Goal: Information Seeking & Learning: Understand process/instructions

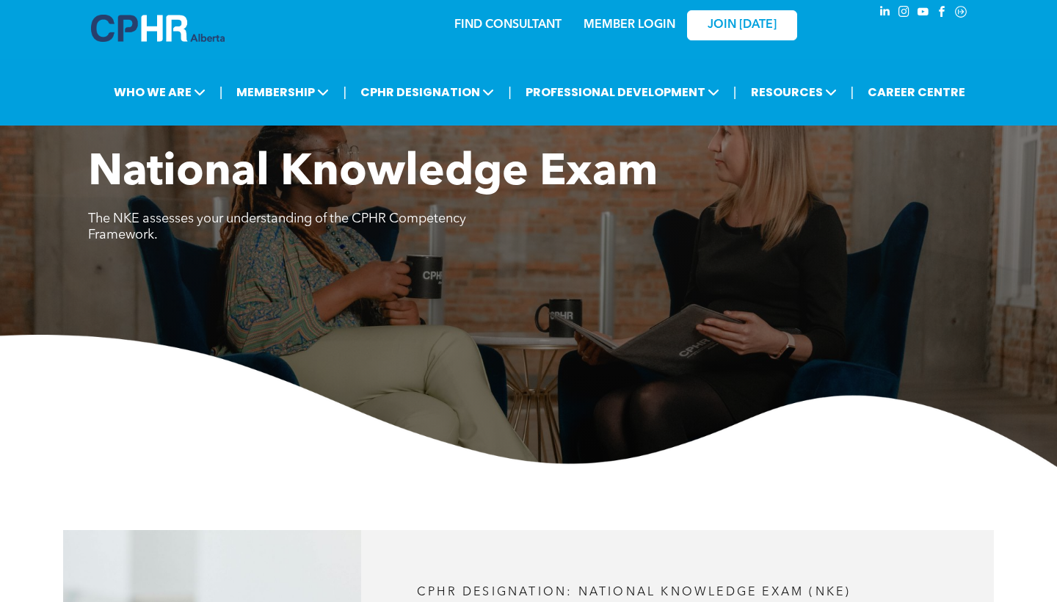
scroll to position [721, 0]
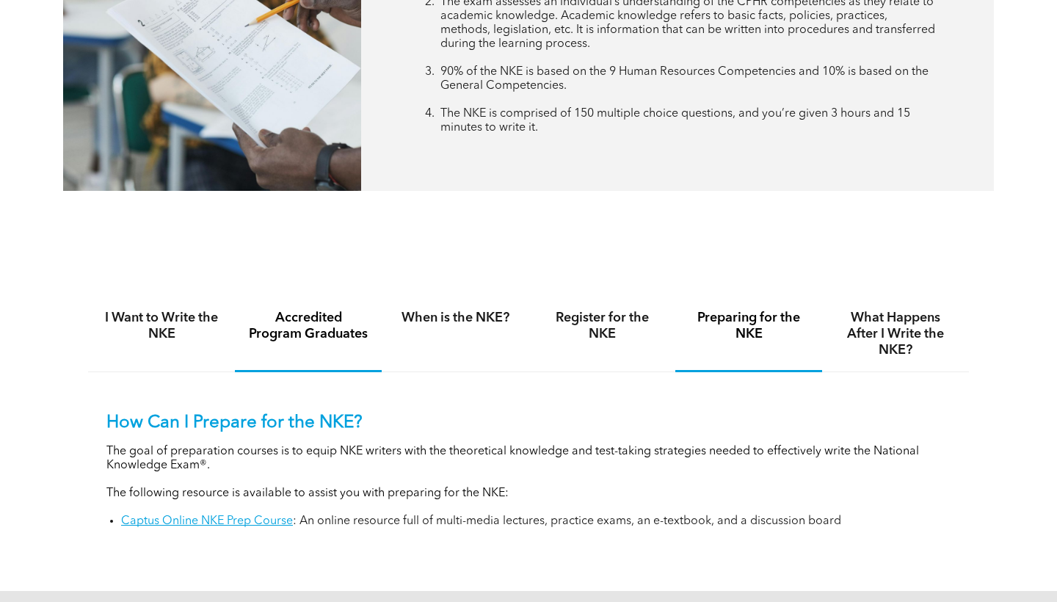
click at [327, 320] on h4 "Accredited Program Graduates" at bounding box center [308, 326] width 120 height 32
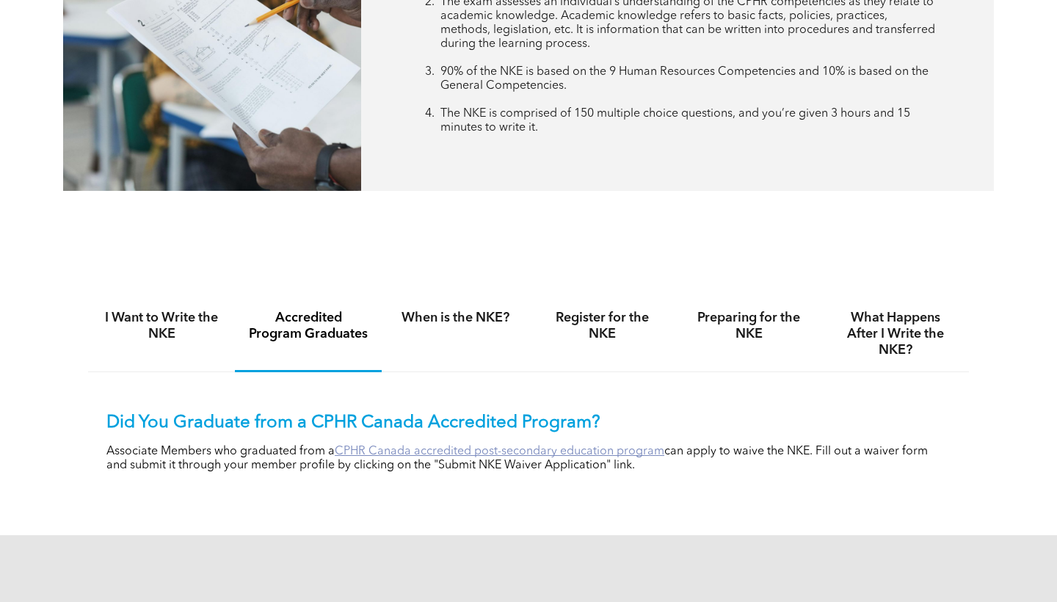
click at [422, 451] on link "CPHR Canada accredited post-secondary education program" at bounding box center [499, 451] width 329 height 12
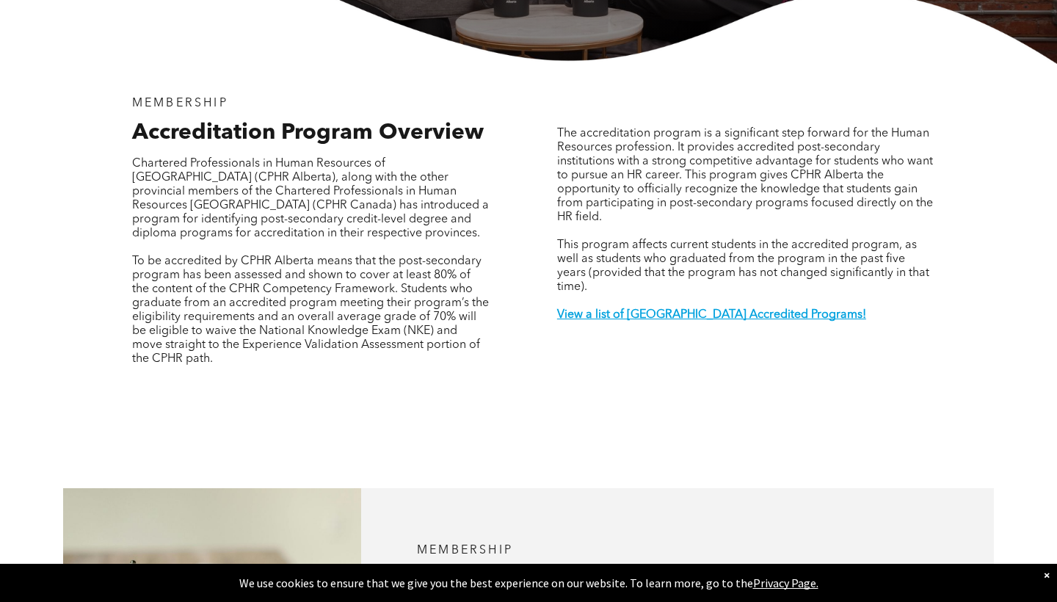
scroll to position [429, 0]
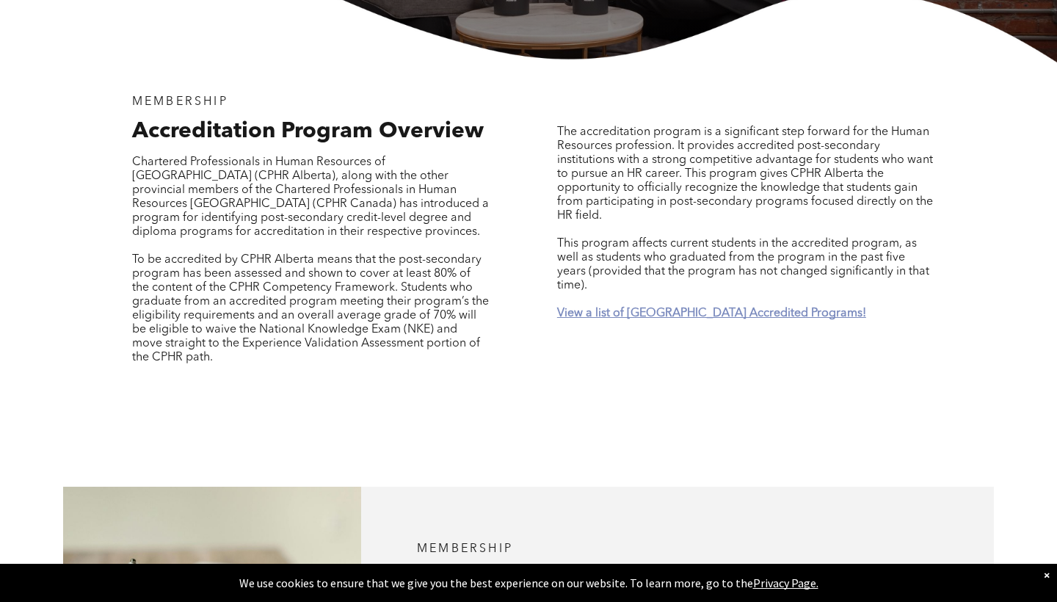
click at [754, 307] on strong "View a list of [GEOGRAPHIC_DATA] Accredited Programs!" at bounding box center [711, 313] width 309 height 12
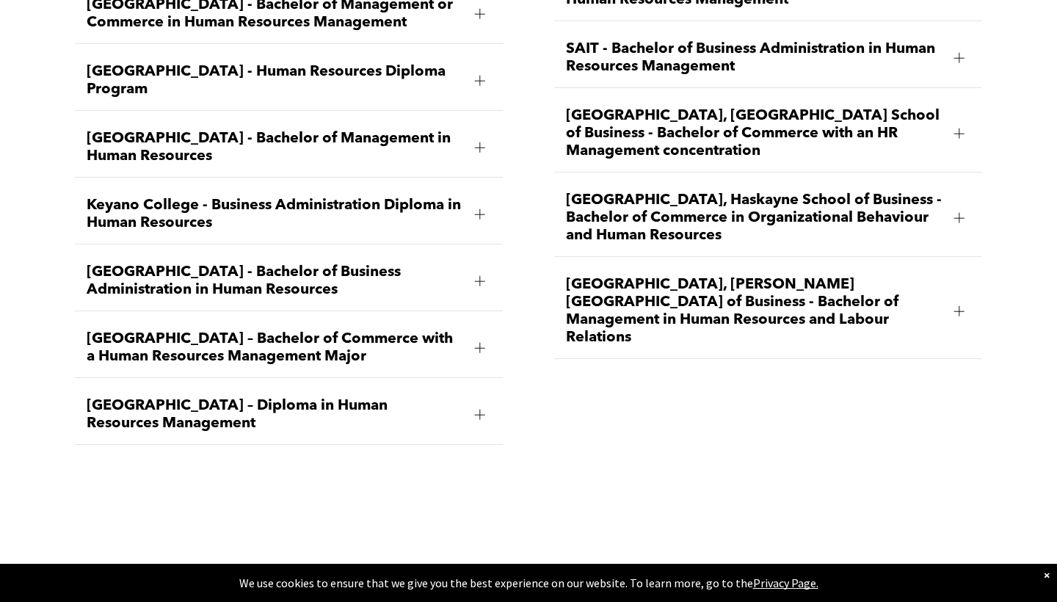
scroll to position [2361, 0]
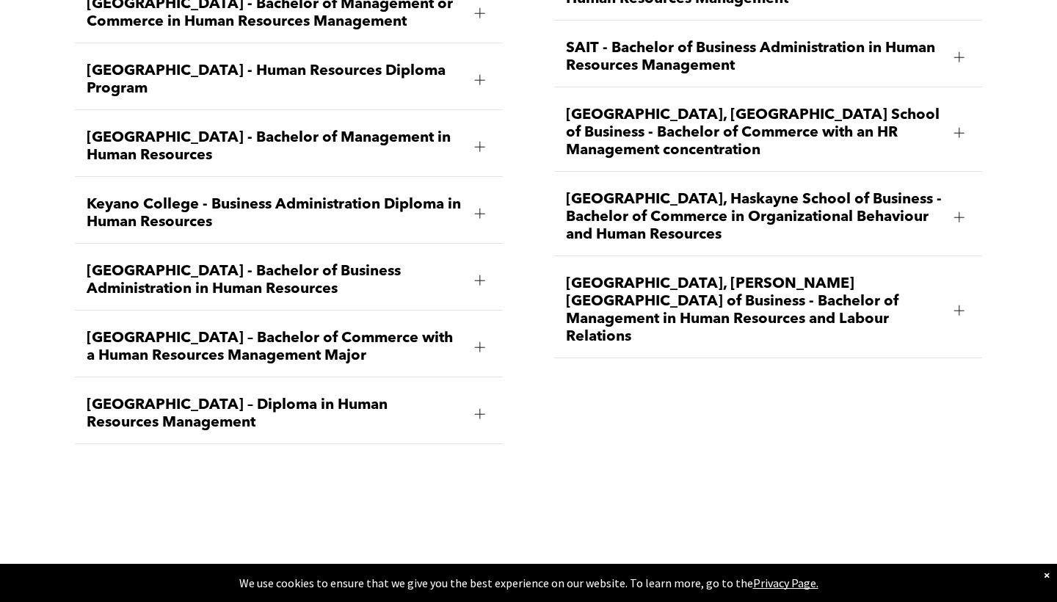
click at [962, 305] on div at bounding box center [959, 310] width 10 height 10
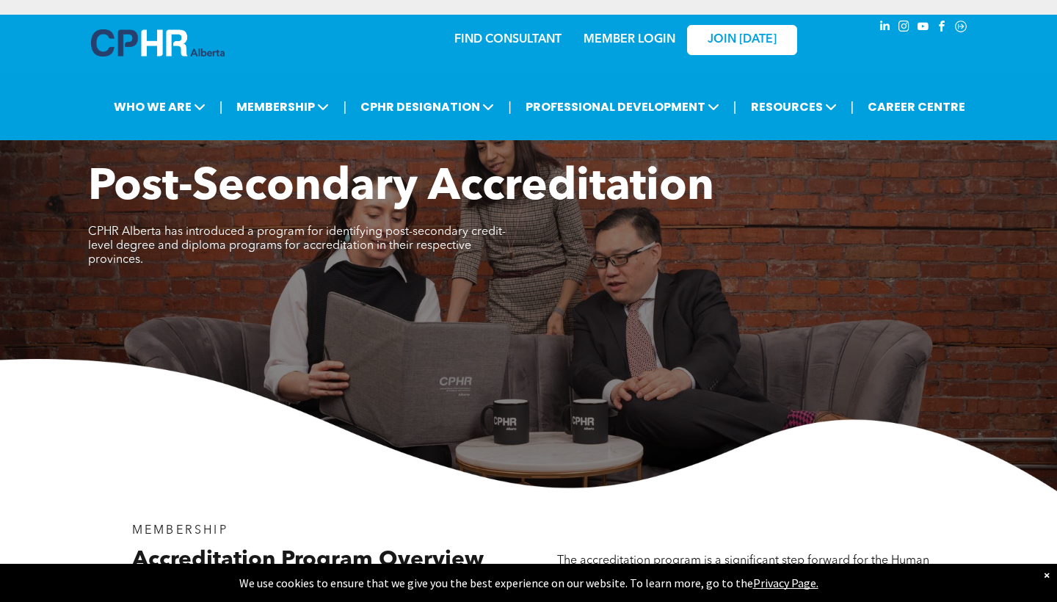
scroll to position [0, 0]
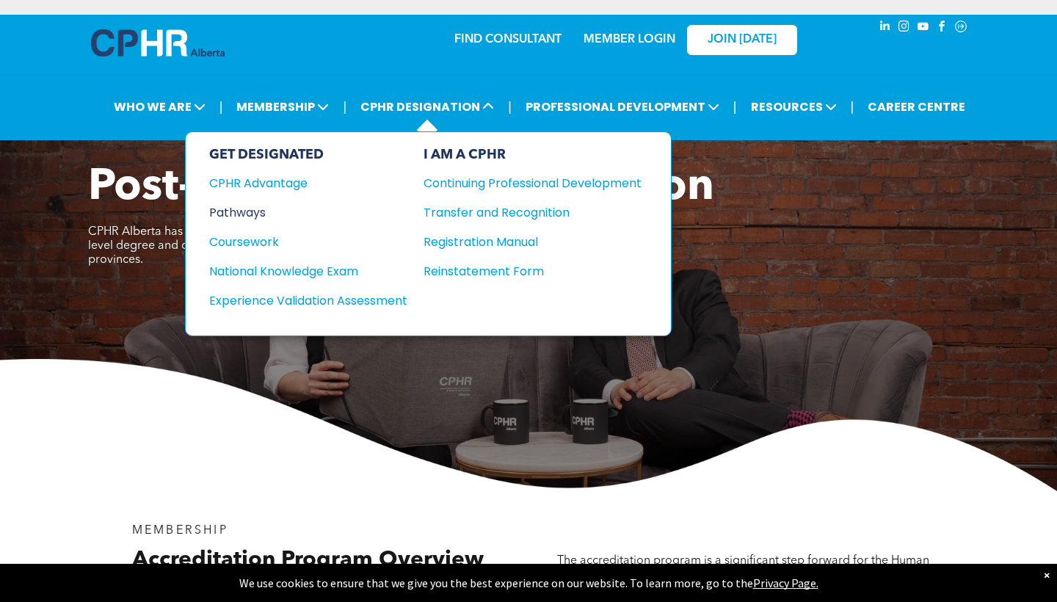
click at [251, 211] on div "Pathways" at bounding box center [298, 212] width 178 height 18
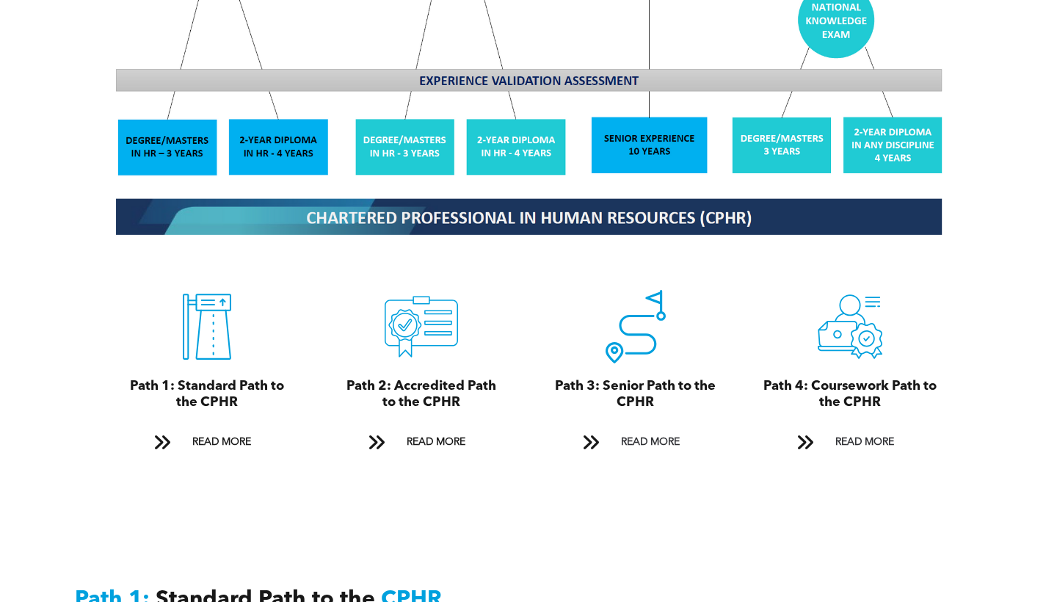
scroll to position [1450, 0]
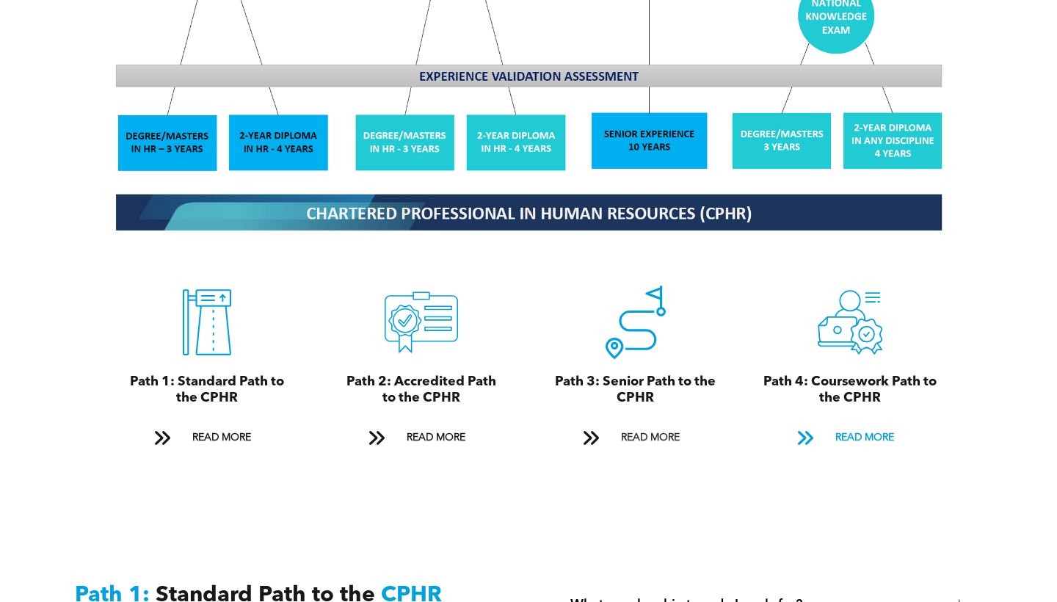
click at [818, 428] on span at bounding box center [805, 439] width 37 height 22
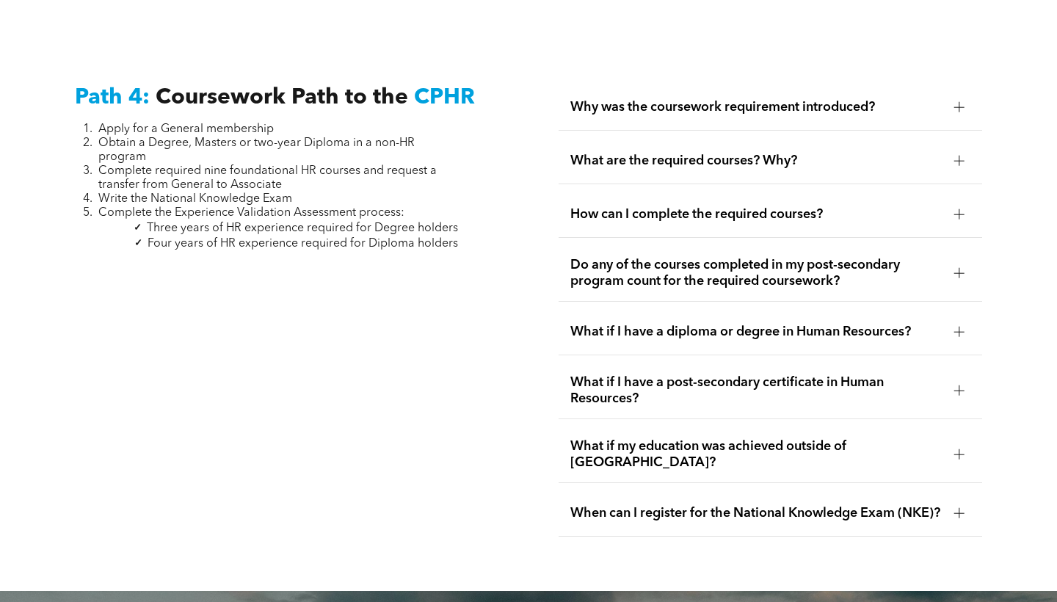
click at [776, 153] on span "What are the required courses? Why?" at bounding box center [755, 161] width 371 height 16
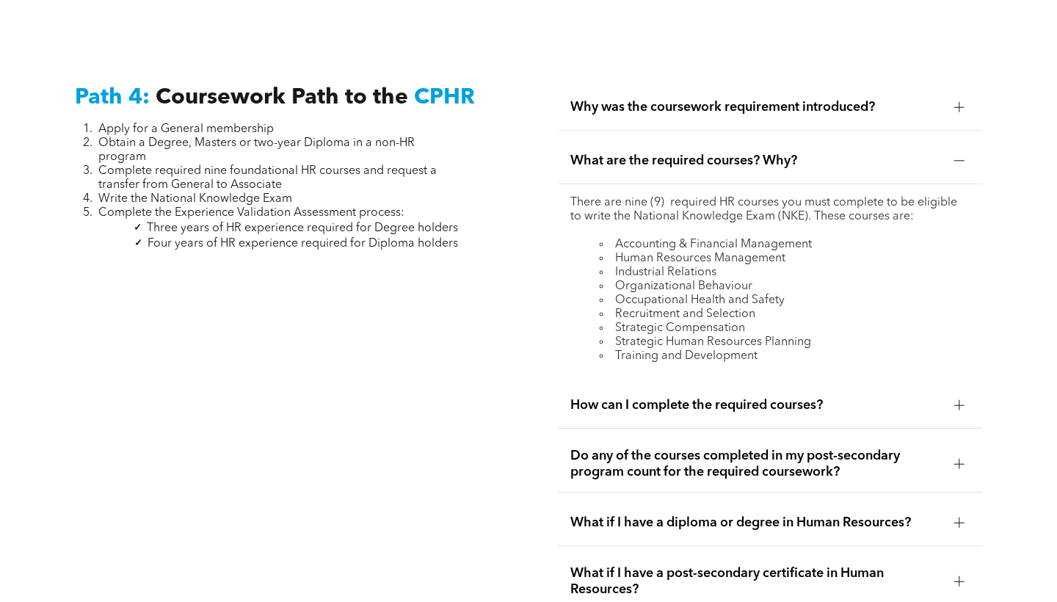
click at [775, 153] on span "What are the required courses? Why?" at bounding box center [755, 161] width 371 height 16
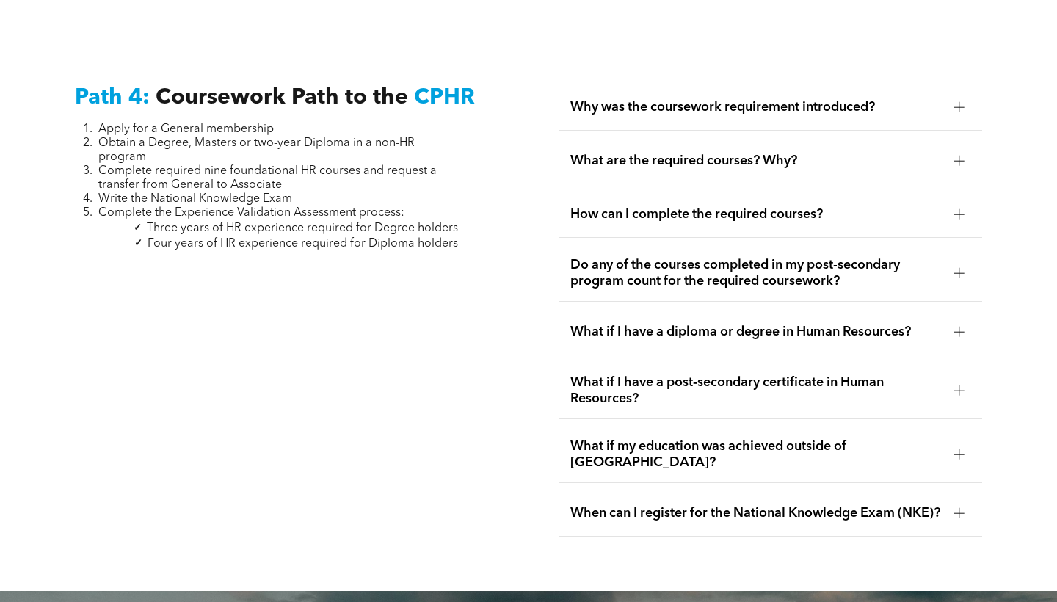
click at [671, 206] on span "How can I complete the required courses?" at bounding box center [755, 214] width 371 height 16
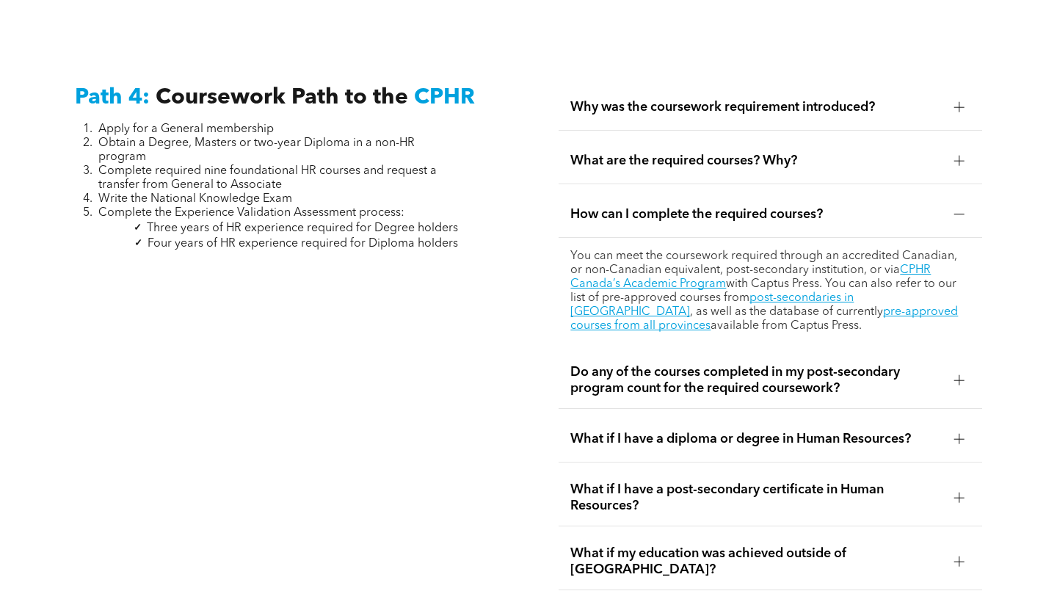
click at [671, 206] on span "How can I complete the required courses?" at bounding box center [755, 214] width 371 height 16
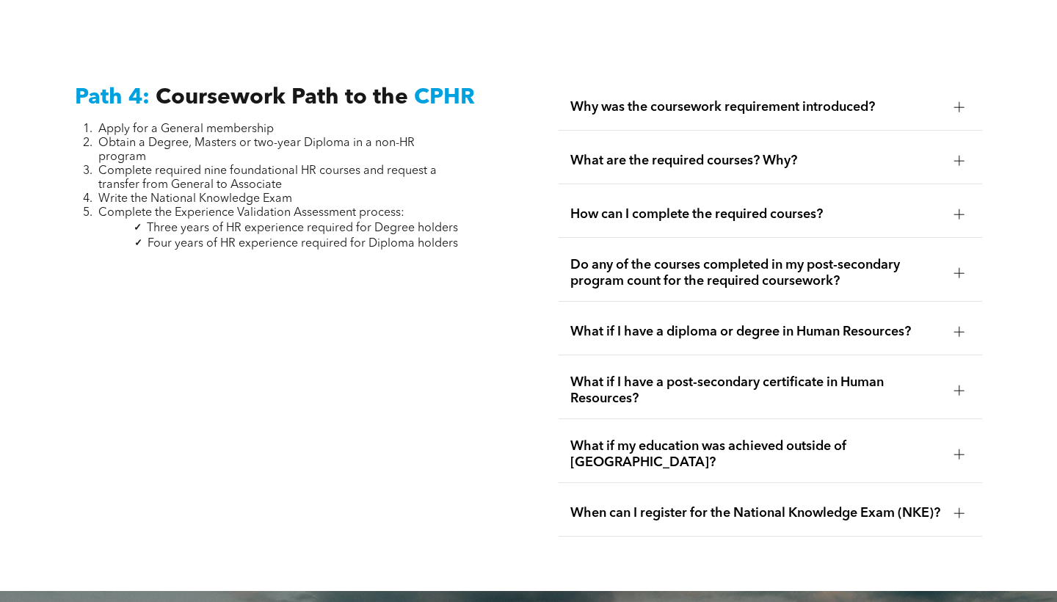
click at [810, 257] on span "Do any of the courses completed in my post-secondary program count for the requ…" at bounding box center [755, 273] width 371 height 32
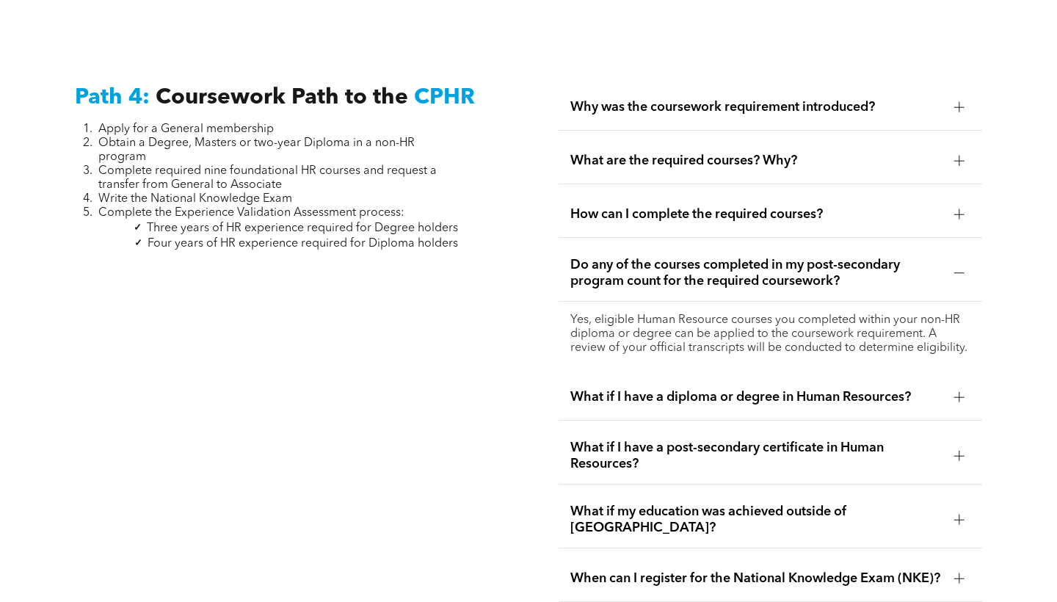
click at [809, 257] on span "Do any of the courses completed in my post-secondary program count for the requ…" at bounding box center [755, 273] width 371 height 32
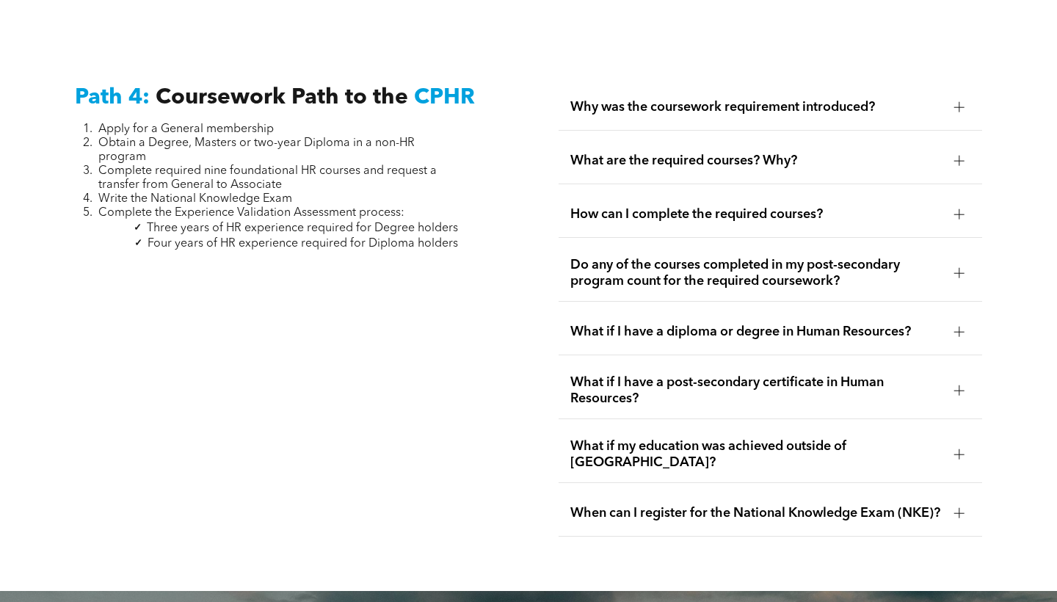
click at [799, 324] on span "What if I have a diploma or degree in Human Resources?" at bounding box center [755, 332] width 371 height 16
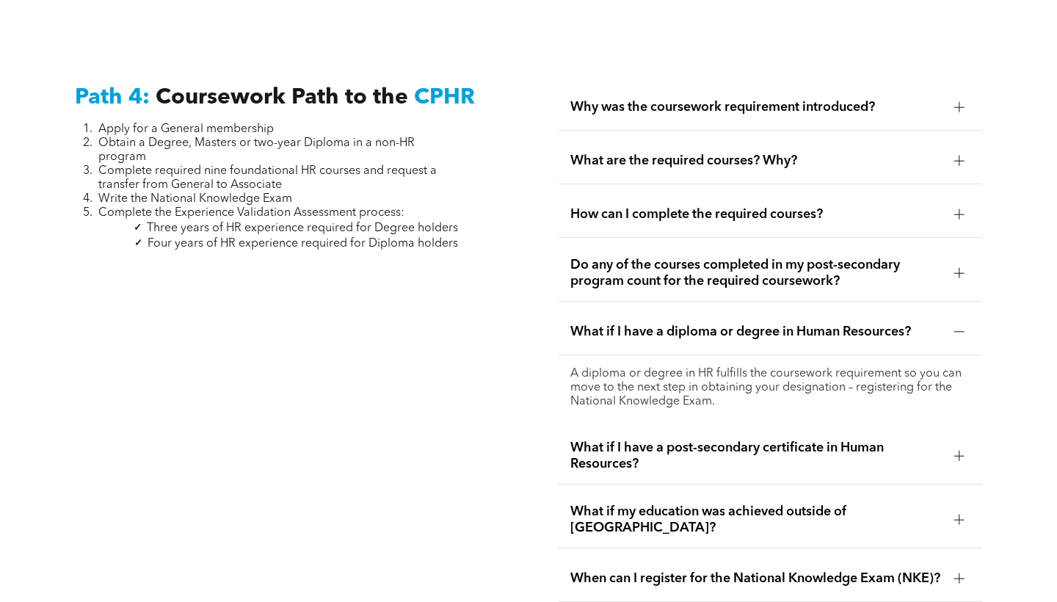
click at [799, 324] on span "What if I have a diploma or degree in Human Resources?" at bounding box center [755, 332] width 371 height 16
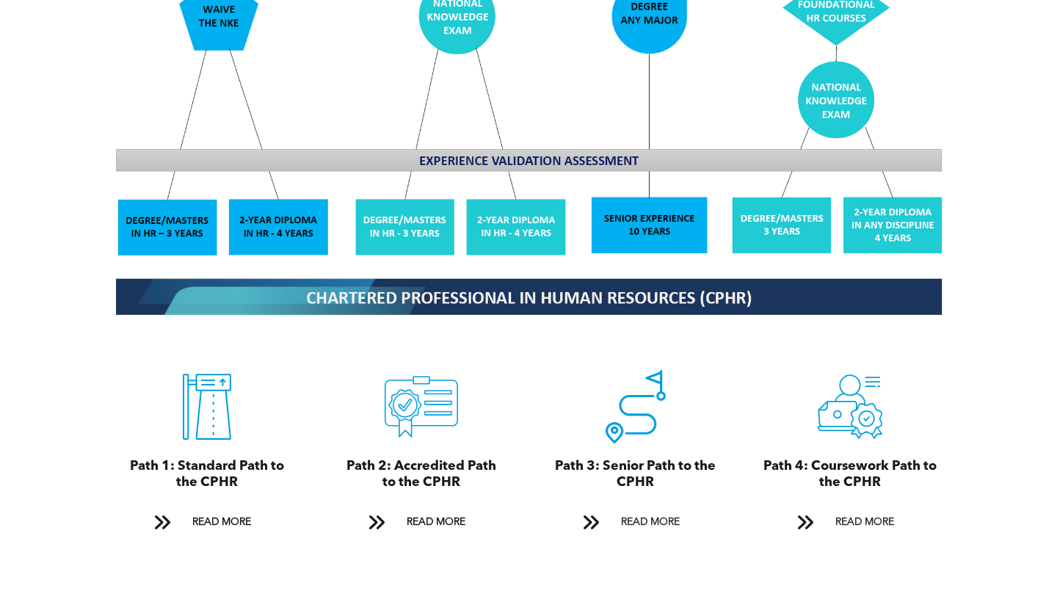
scroll to position [1371, 0]
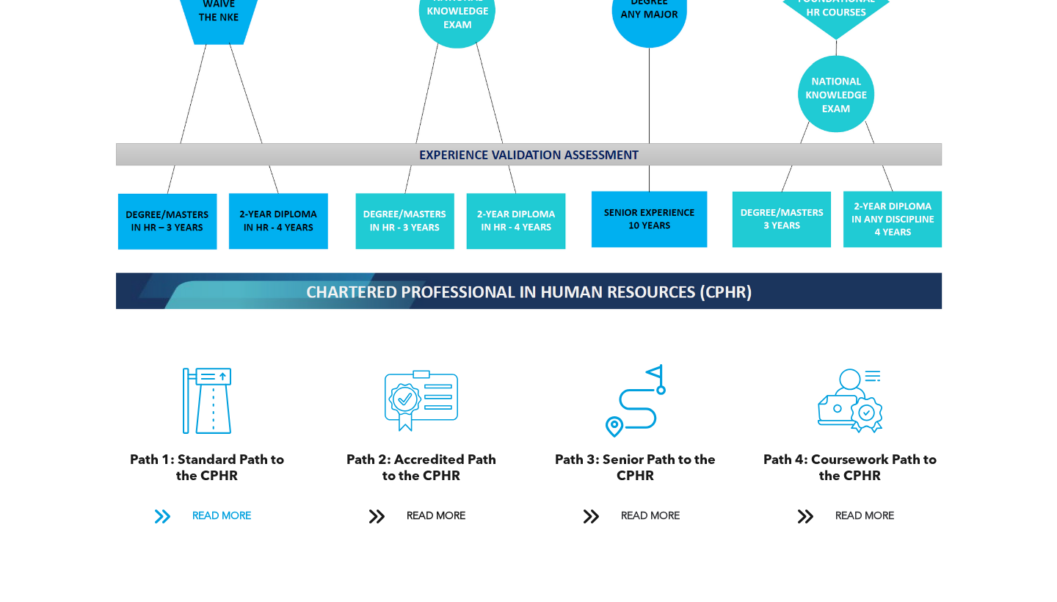
click at [215, 503] on span "READ MORE" at bounding box center [221, 516] width 69 height 27
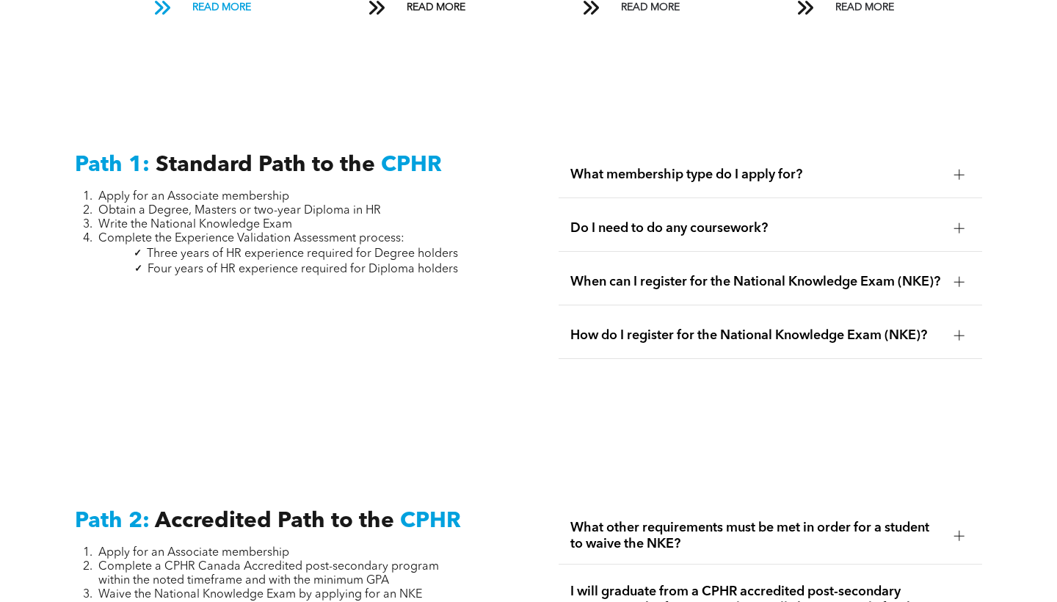
scroll to position [1963, 0]
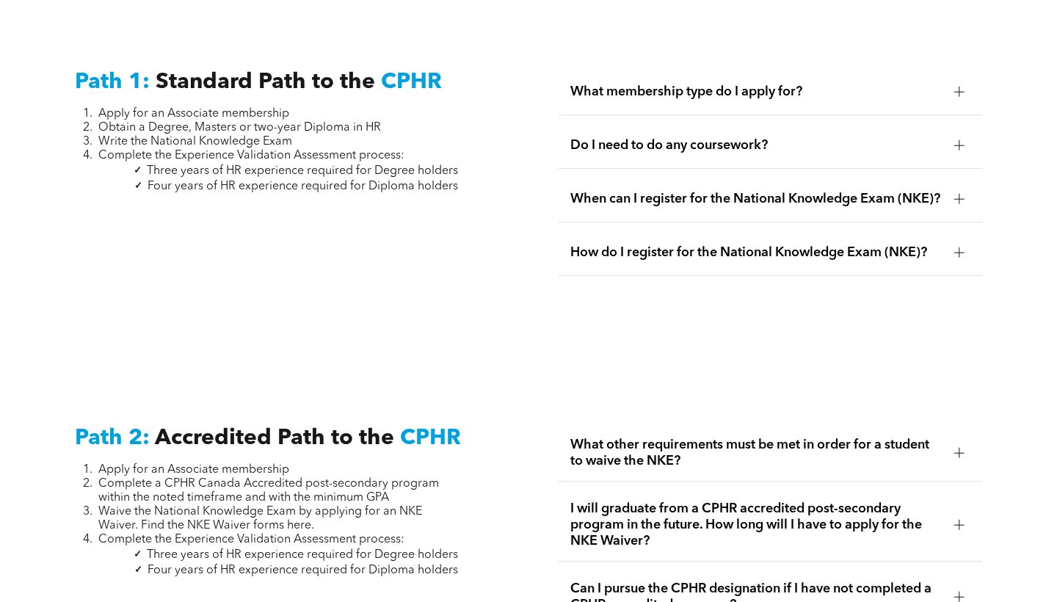
click at [790, 84] on span "What membership type do I apply for?" at bounding box center [755, 92] width 371 height 16
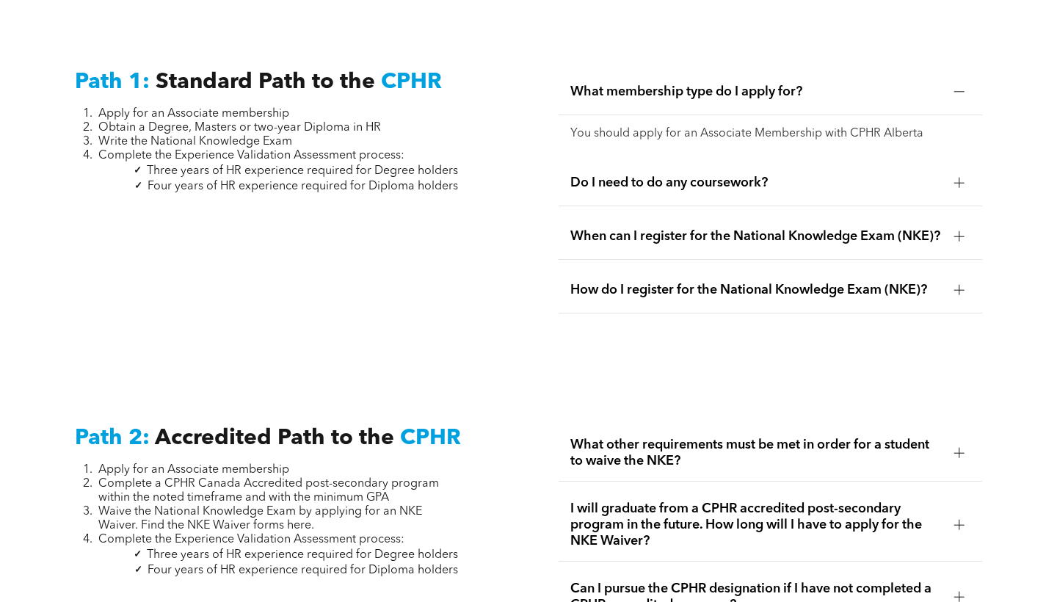
click at [768, 175] on span "Do I need to do any coursework?" at bounding box center [755, 183] width 371 height 16
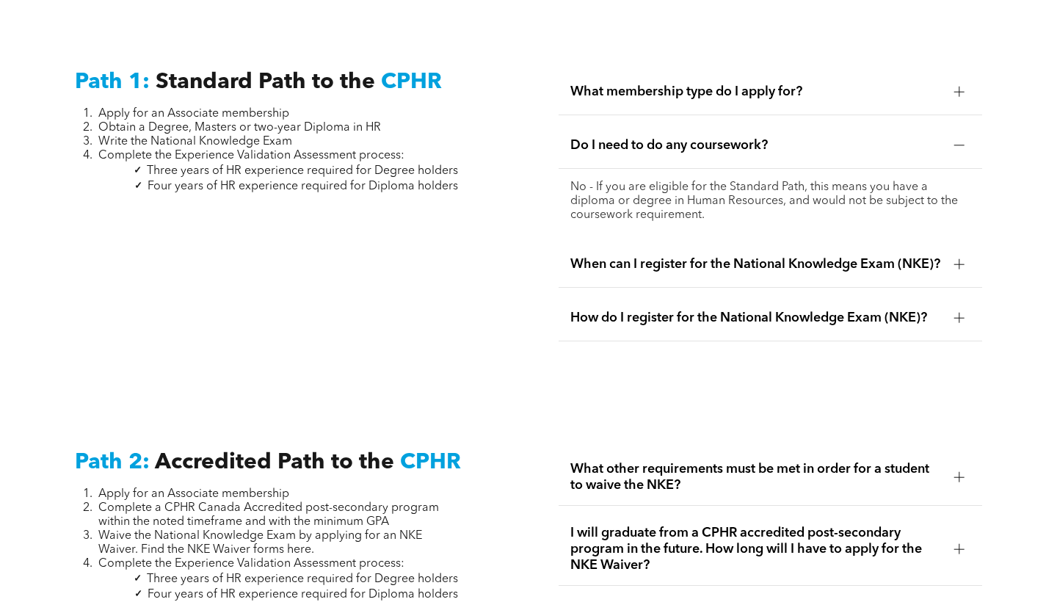
click at [861, 256] on span "When can I register for the National Knowledge Exam (NKE)?" at bounding box center [755, 264] width 371 height 16
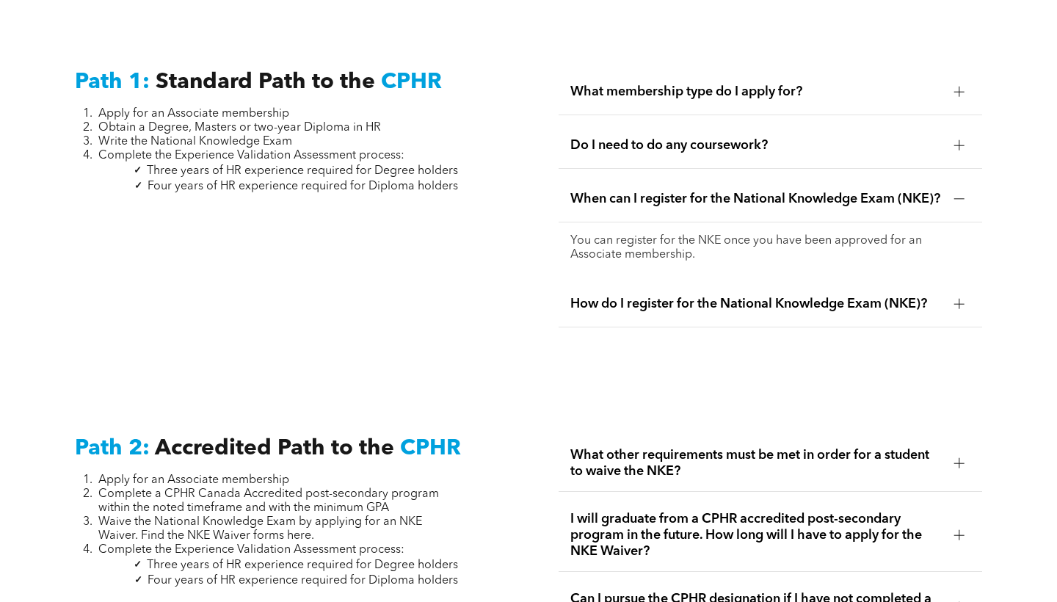
click at [919, 301] on span "How do I register for the National Knowledge Exam (NKE)?" at bounding box center [755, 304] width 371 height 16
